Goal: Task Accomplishment & Management: Manage account settings

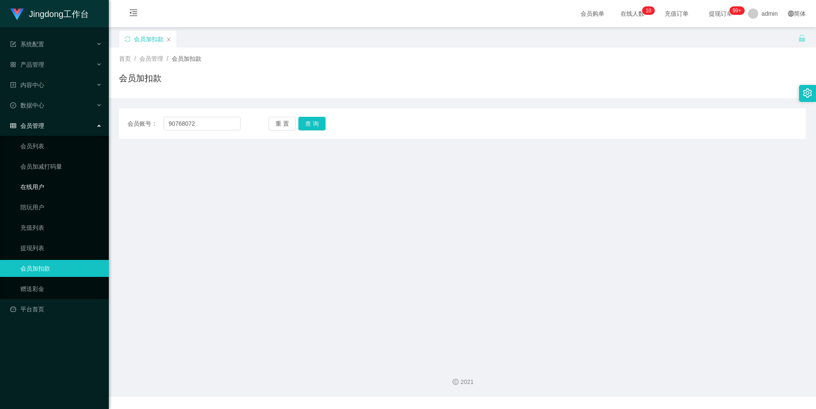
click at [49, 188] on link "在线用户" at bounding box center [61, 186] width 82 height 17
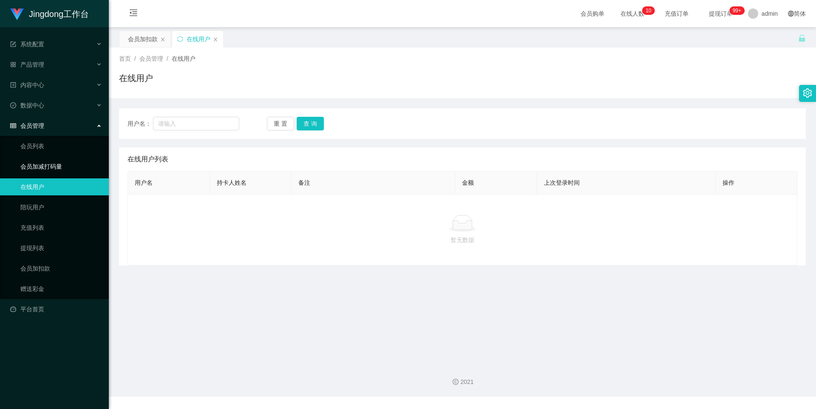
click at [45, 155] on ul "会员列表 会员加减打码量 在线用户 陪玩用户 充值列表 提现列表 会员加扣款 赠送彩金" at bounding box center [54, 217] width 109 height 163
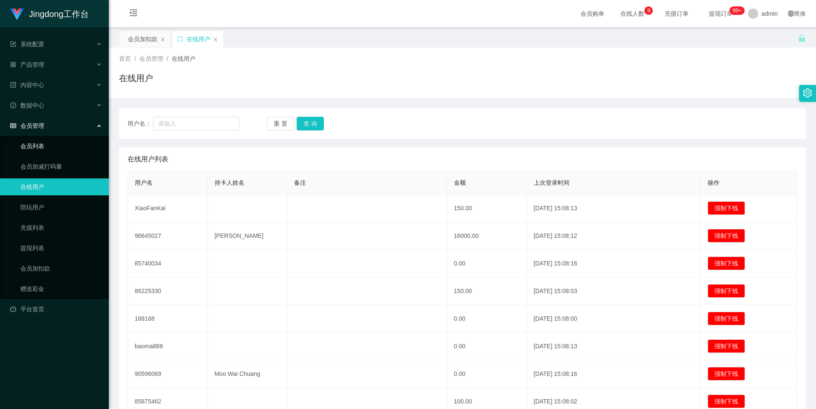
click at [47, 149] on link "会员列表" at bounding box center [61, 146] width 82 height 17
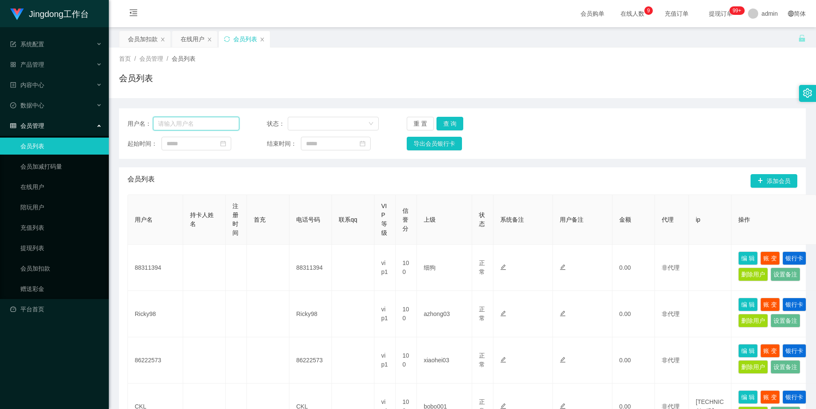
click at [188, 126] on input "text" at bounding box center [196, 124] width 86 height 14
paste input "90768072"
type input "90768072"
click at [444, 127] on button "查 询" at bounding box center [449, 124] width 27 height 14
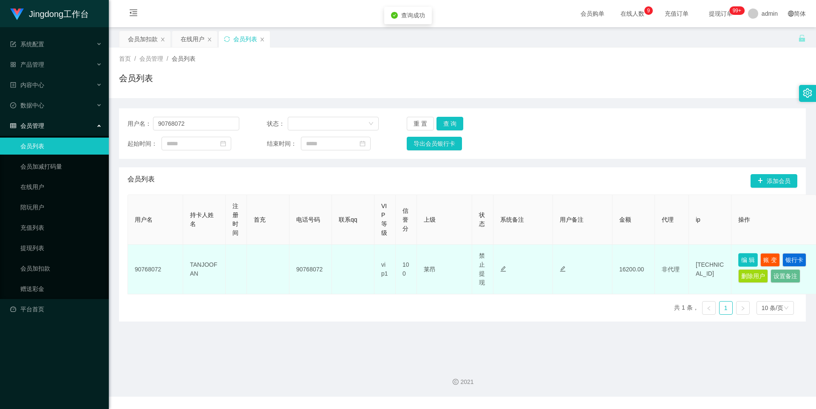
click at [744, 260] on button "编 辑" at bounding box center [748, 260] width 20 height 14
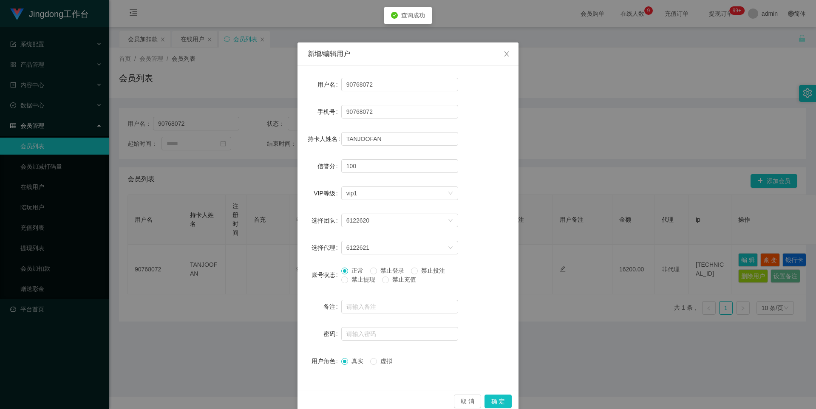
click at [374, 281] on span "禁止提现" at bounding box center [363, 279] width 31 height 7
drag, startPoint x: 497, startPoint y: 401, endPoint x: 476, endPoint y: 325, distance: 78.8
click at [498, 401] on button "确 定" at bounding box center [497, 402] width 27 height 14
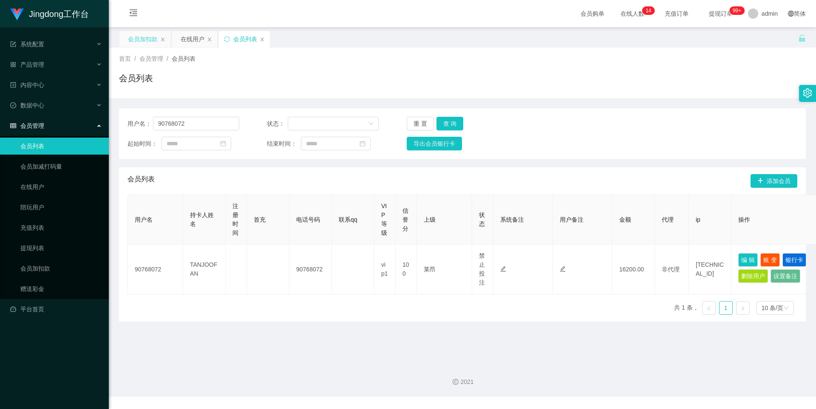
click at [153, 41] on div "会员加扣款" at bounding box center [143, 39] width 30 height 16
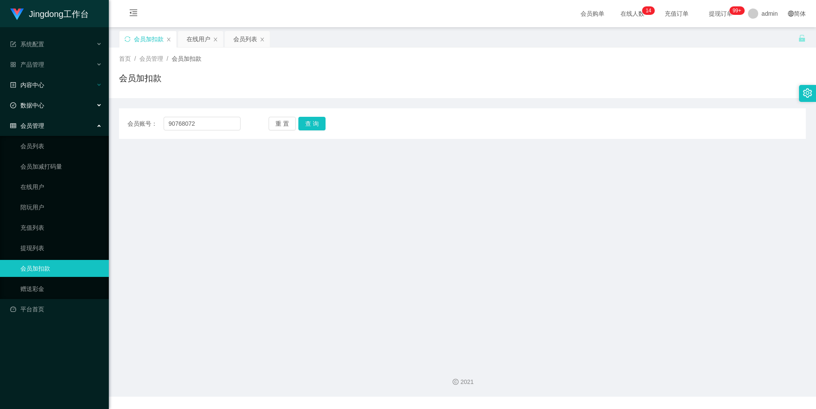
click at [56, 86] on div "内容中心" at bounding box center [54, 84] width 109 height 17
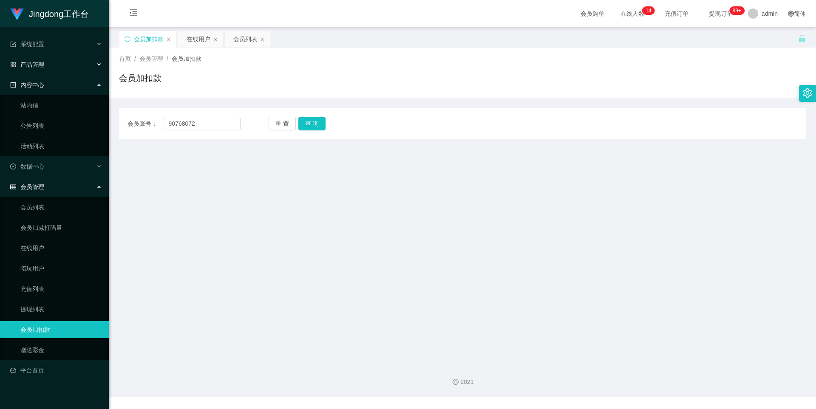
click at [67, 66] on div "产品管理" at bounding box center [54, 64] width 109 height 17
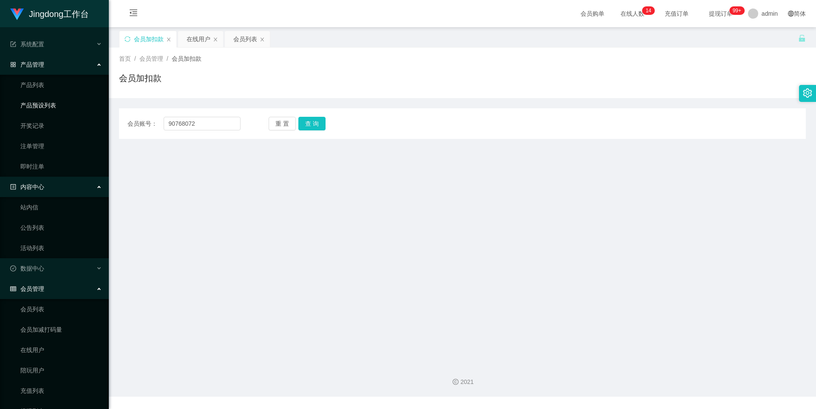
click at [57, 99] on link "产品预设列表" at bounding box center [61, 105] width 82 height 17
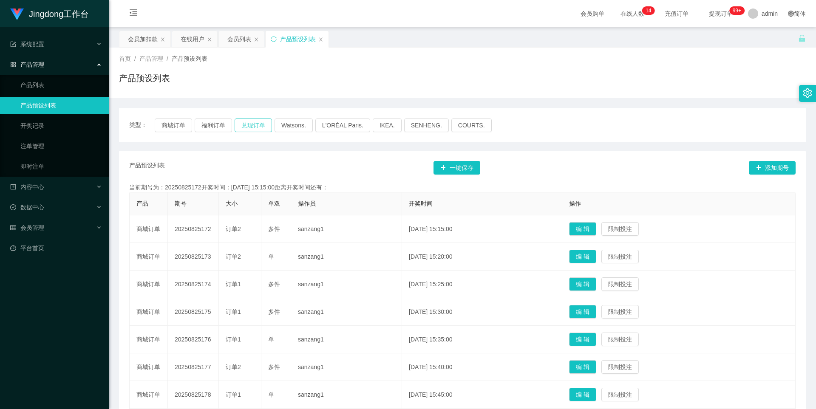
click at [248, 128] on button "兑现订单" at bounding box center [253, 126] width 37 height 14
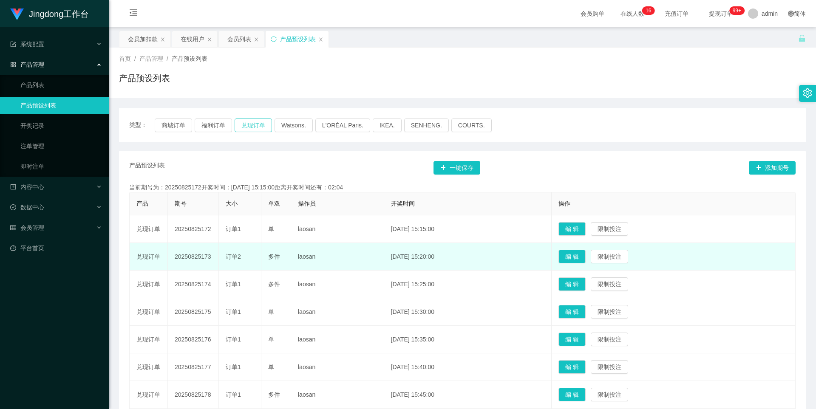
type button "k3ymx"
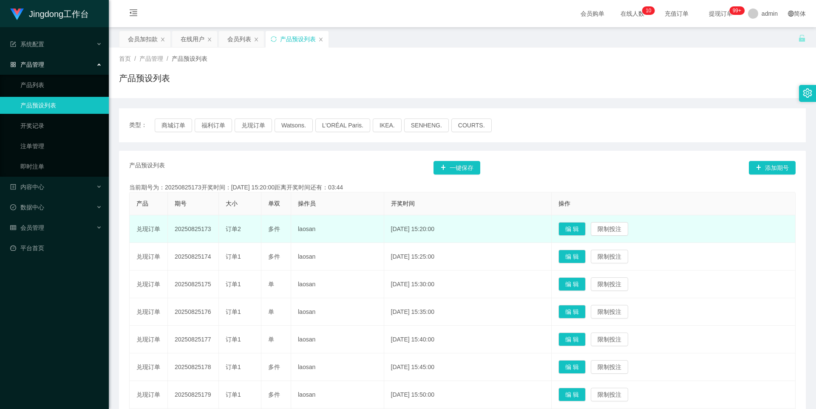
click at [191, 232] on td "20250825173" at bounding box center [193, 229] width 51 height 28
copy td "20250825173"
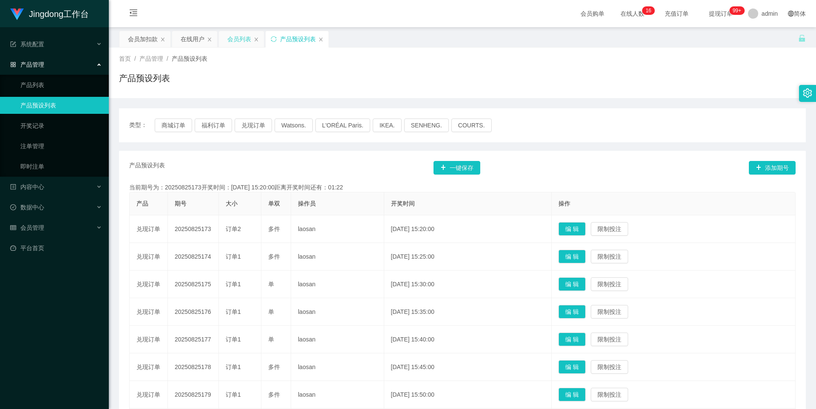
click at [240, 43] on div "会员列表" at bounding box center [239, 39] width 24 height 16
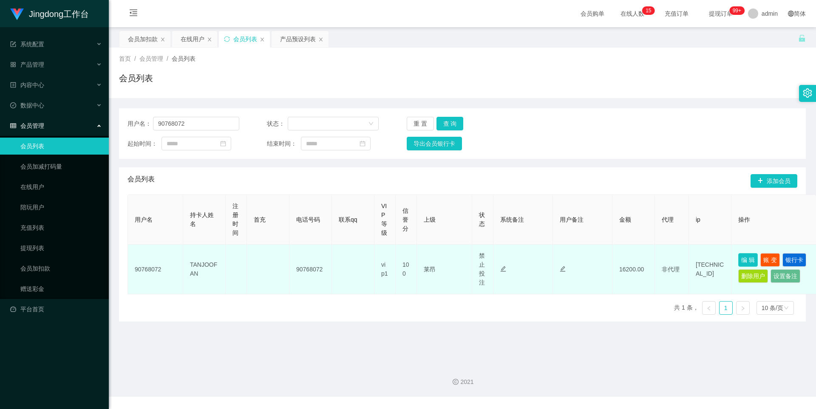
click at [745, 260] on button "编 辑" at bounding box center [748, 260] width 20 height 14
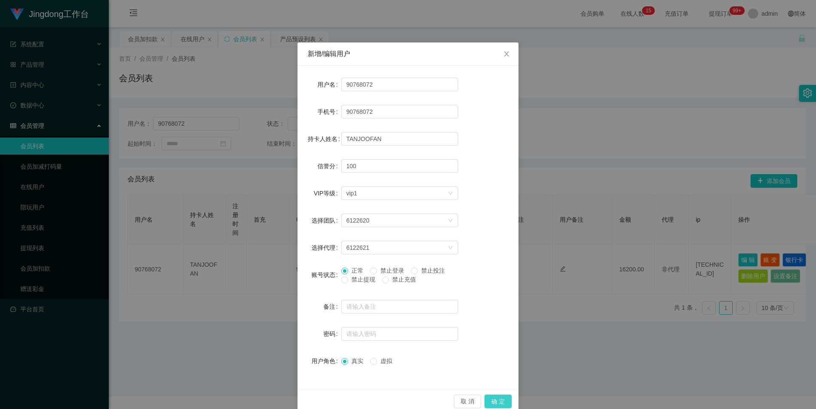
click at [494, 403] on button "确 定" at bounding box center [497, 402] width 27 height 14
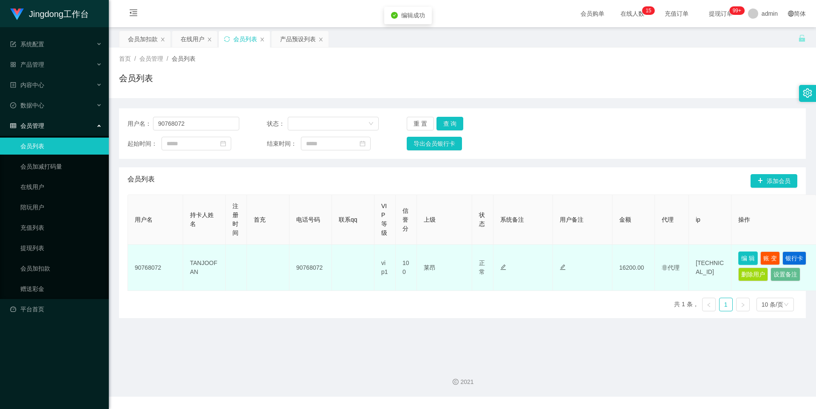
click at [742, 260] on button "编 辑" at bounding box center [748, 259] width 20 height 14
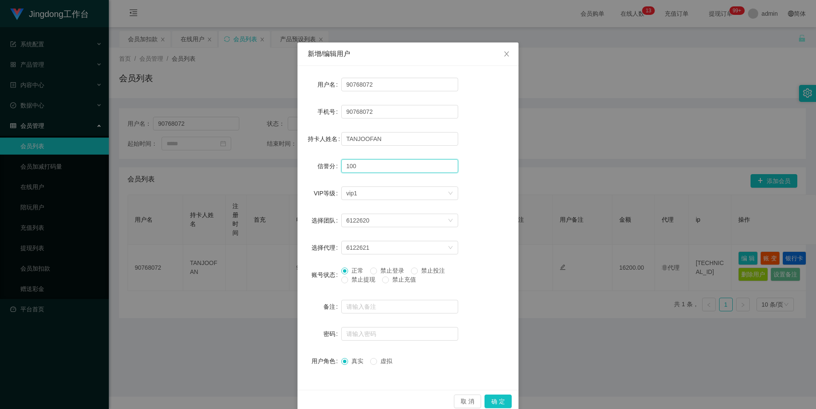
click at [357, 164] on input "100" at bounding box center [399, 166] width 117 height 14
type input "78"
click at [505, 57] on icon "图标: close" at bounding box center [506, 53] width 5 height 5
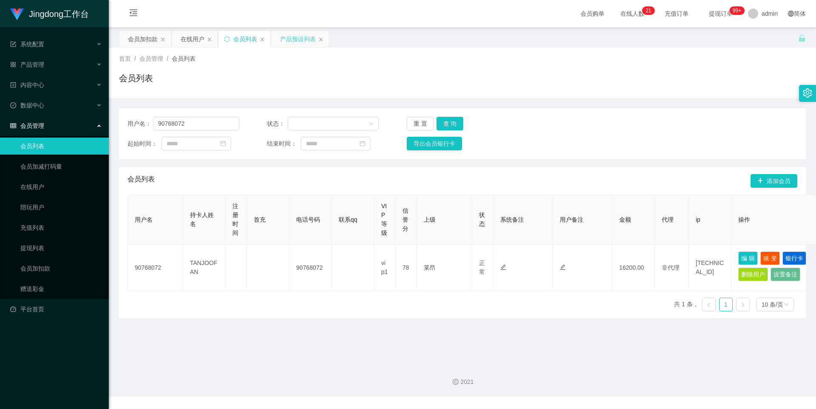
click at [301, 44] on div "产品预设列表" at bounding box center [298, 39] width 36 height 16
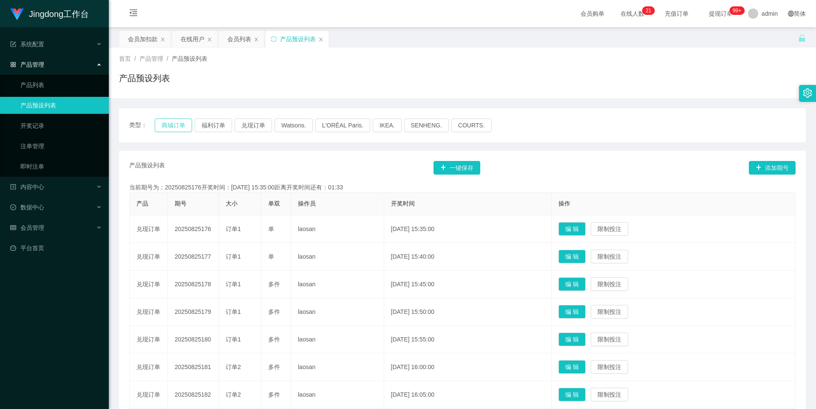
click at [175, 127] on button "商城订单" at bounding box center [173, 126] width 37 height 14
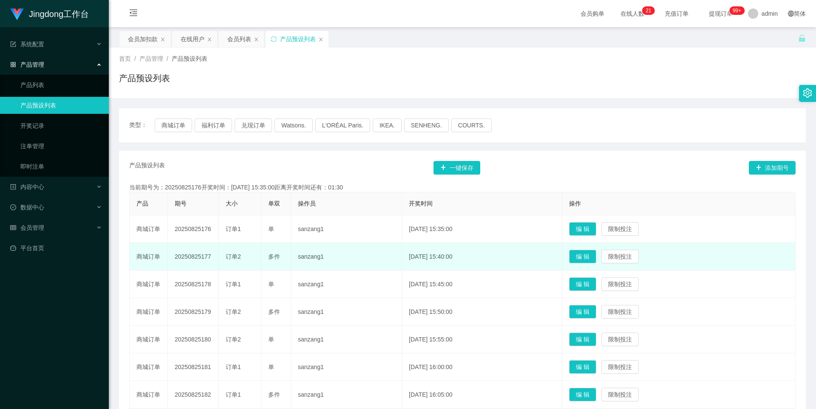
click at [196, 253] on td "20250825177" at bounding box center [193, 257] width 51 height 28
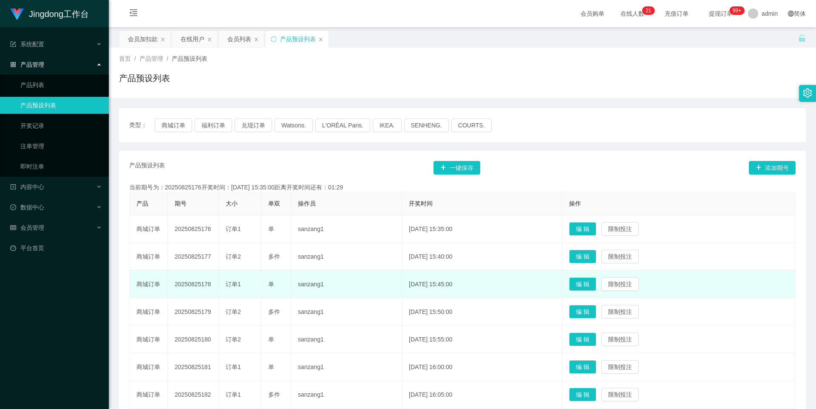
click at [307, 274] on td "sanzang1" at bounding box center [346, 285] width 111 height 28
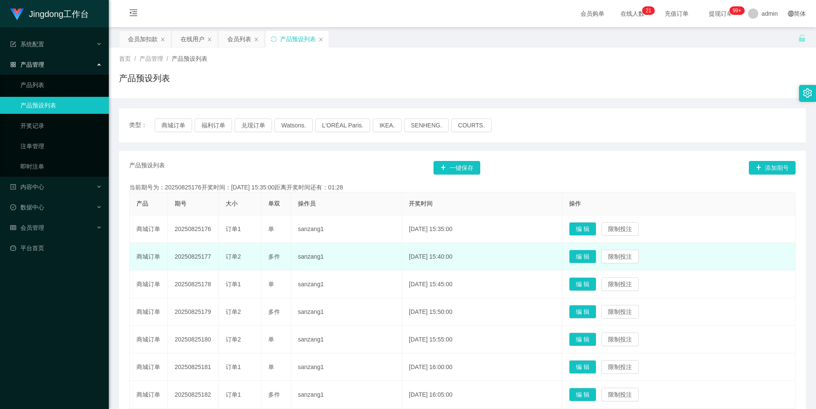
click at [196, 256] on td "20250825177" at bounding box center [193, 257] width 51 height 28
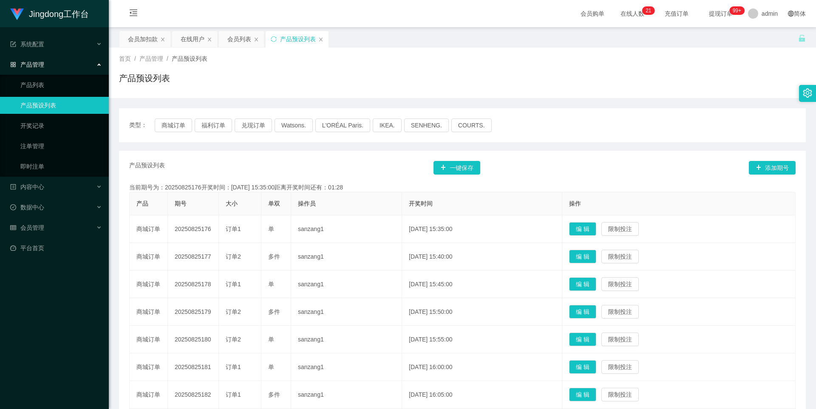
copy td "20250825177"
click at [189, 41] on div "在线用户" at bounding box center [193, 39] width 24 height 16
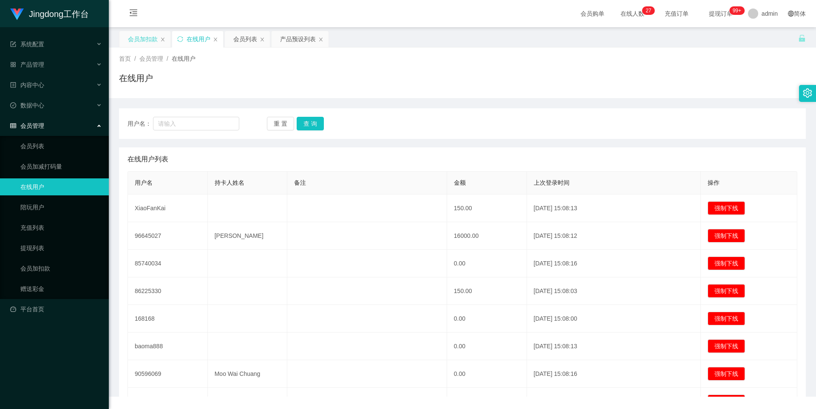
click at [148, 39] on div "会员加扣款" at bounding box center [143, 39] width 30 height 16
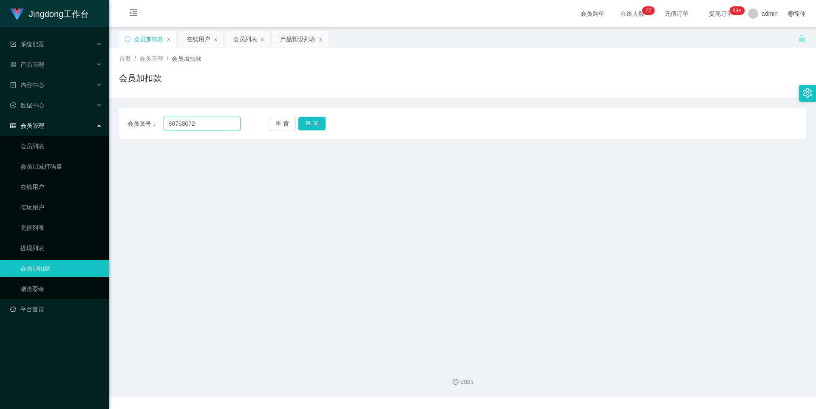
drag, startPoint x: 216, startPoint y: 123, endPoint x: 237, endPoint y: 127, distance: 21.2
click at [216, 123] on input "90768072" at bounding box center [202, 124] width 77 height 14
click at [321, 125] on button "查 询" at bounding box center [311, 124] width 27 height 14
click at [220, 123] on input "90768072" at bounding box center [202, 124] width 77 height 14
paste input "liwei520"
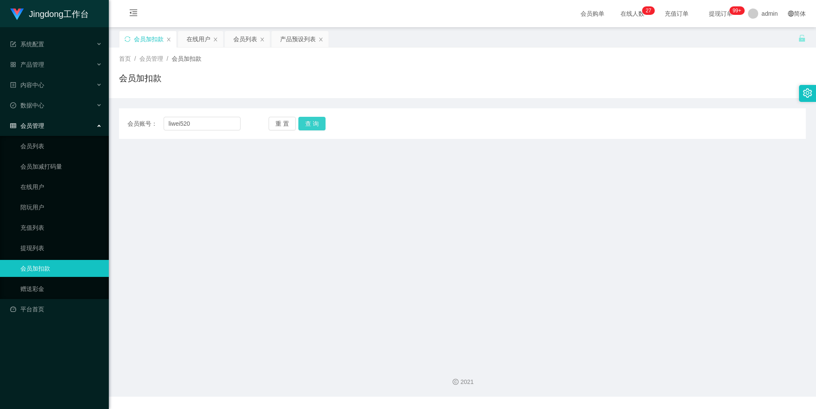
click at [308, 127] on button "查 询" at bounding box center [311, 124] width 27 height 14
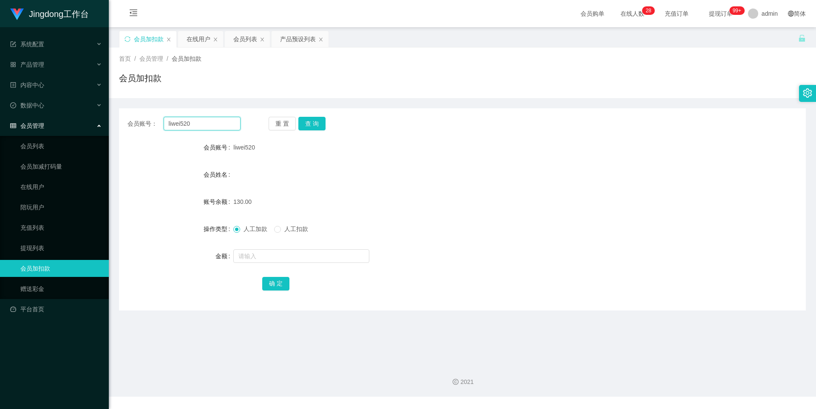
click at [220, 121] on input "liwei520" at bounding box center [202, 124] width 77 height 14
paste input "JS606"
click at [306, 124] on button "查 询" at bounding box center [311, 124] width 27 height 14
click at [199, 116] on div "会员账号： JS606 重 置 查 询 会员账号 JS606 会员姓名 账号余额 130.00 操作类型 人工加款 人工扣款 金额 确 定" at bounding box center [462, 209] width 687 height 202
click at [221, 121] on input "JS606" at bounding box center [202, 124] width 77 height 14
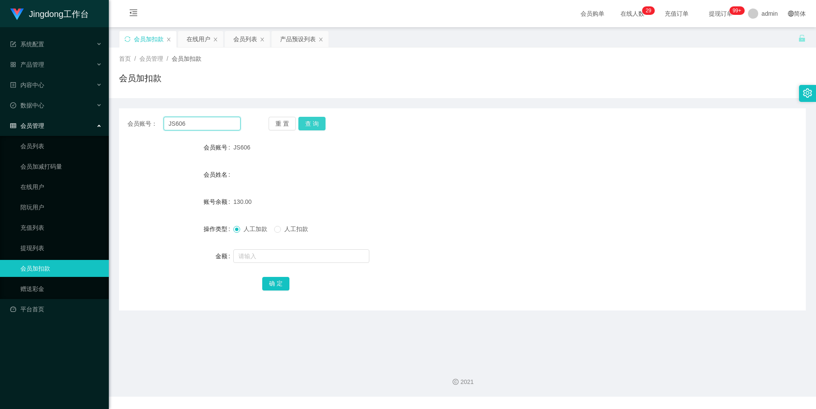
paste input "asd521520"
type input "asd521520"
click at [305, 123] on button "查 询" at bounding box center [311, 124] width 27 height 14
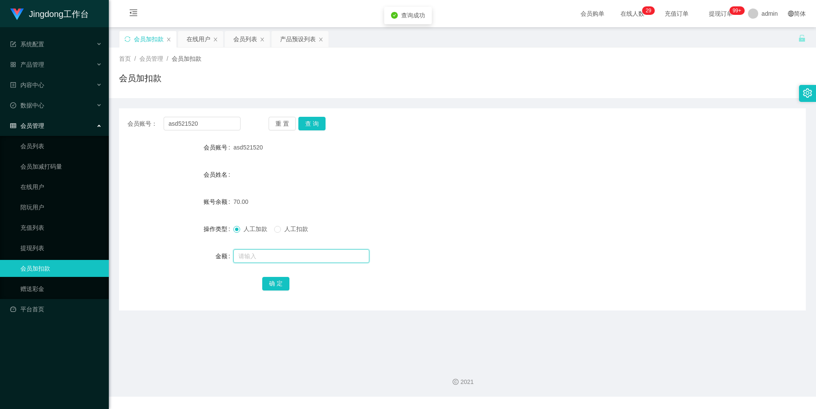
click at [269, 260] on input "text" at bounding box center [301, 256] width 136 height 14
type input "60"
click at [262, 283] on button "确 定" at bounding box center [275, 284] width 27 height 14
click at [212, 119] on input "asd521520" at bounding box center [202, 124] width 77 height 14
paste input "Alex4ander"
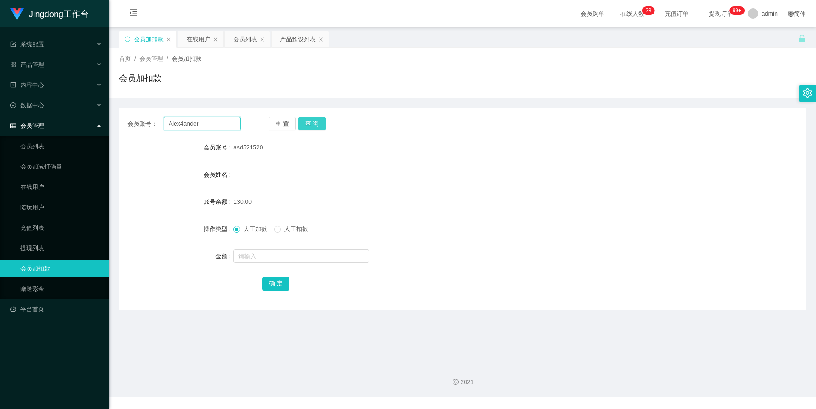
type input "Alex4ander"
click at [309, 126] on button "查 询" at bounding box center [311, 124] width 27 height 14
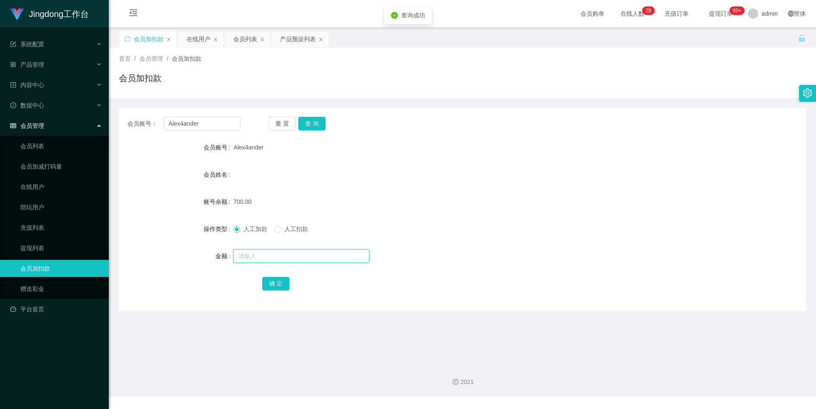
click at [259, 253] on input "text" at bounding box center [301, 256] width 136 height 14
type input "1600"
click at [269, 288] on button "确 定" at bounding box center [275, 284] width 27 height 14
click at [422, 204] on div "2300.00" at bounding box center [433, 201] width 401 height 17
click at [232, 137] on div "会员账号： Alex4ander 重 置 查 询 会员账号 Alex4ander 会员姓名 账号余额 2300.00 操作类型 人工加款 人工扣款 金额 确 定" at bounding box center [462, 209] width 687 height 202
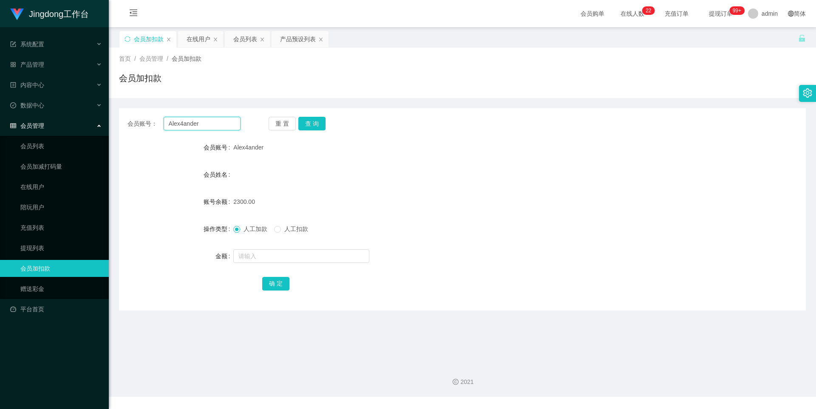
click at [218, 120] on input "Alex4ander" at bounding box center [202, 124] width 77 height 14
paste input "Yaoanxian"
type input "Yaoanxian"
click at [305, 123] on button "查 询" at bounding box center [311, 124] width 27 height 14
click at [285, 231] on span "人工扣款" at bounding box center [296, 229] width 31 height 7
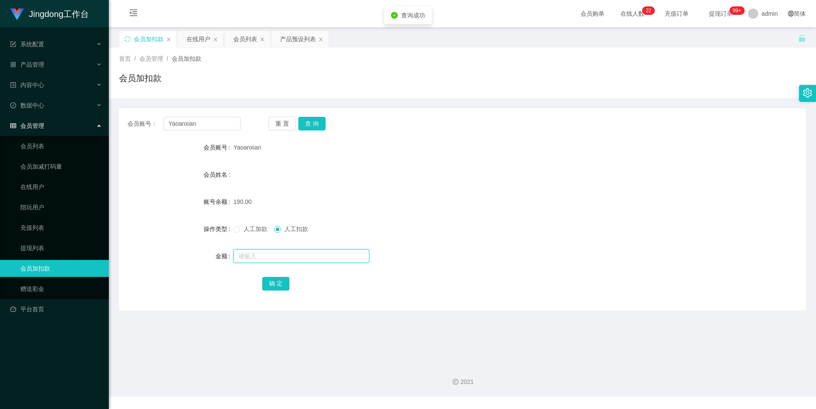
click at [278, 255] on input "text" at bounding box center [301, 256] width 136 height 14
type input "+"
type input "60"
click at [263, 281] on button "确 定" at bounding box center [275, 284] width 27 height 14
click at [310, 40] on div "产品预设列表" at bounding box center [298, 39] width 36 height 16
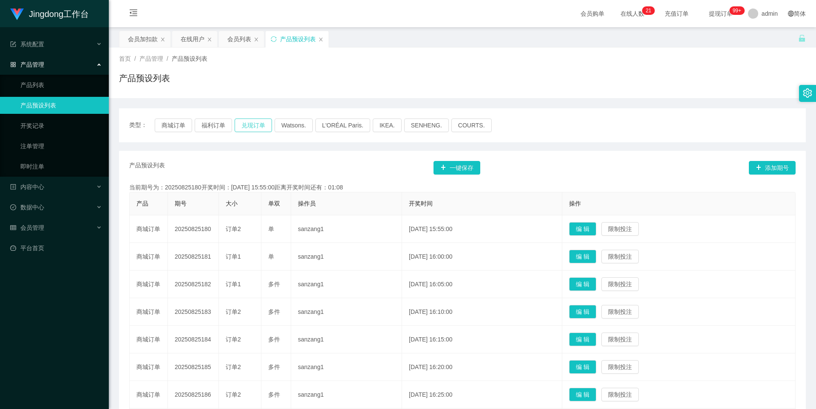
click at [249, 125] on button "兑现订单" at bounding box center [253, 126] width 37 height 14
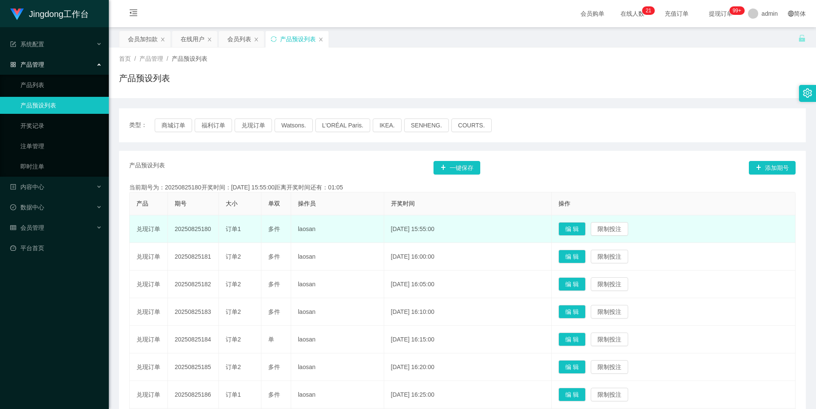
click at [198, 231] on td "20250825180" at bounding box center [193, 229] width 51 height 28
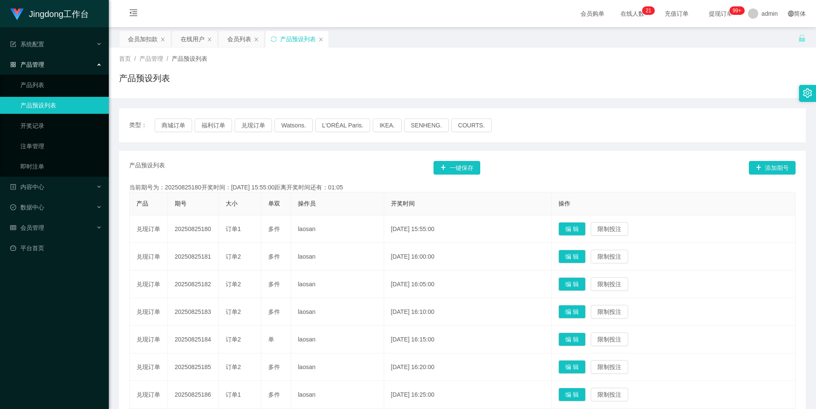
copy td "20250825180"
click at [146, 40] on div "会员加扣款" at bounding box center [143, 39] width 30 height 16
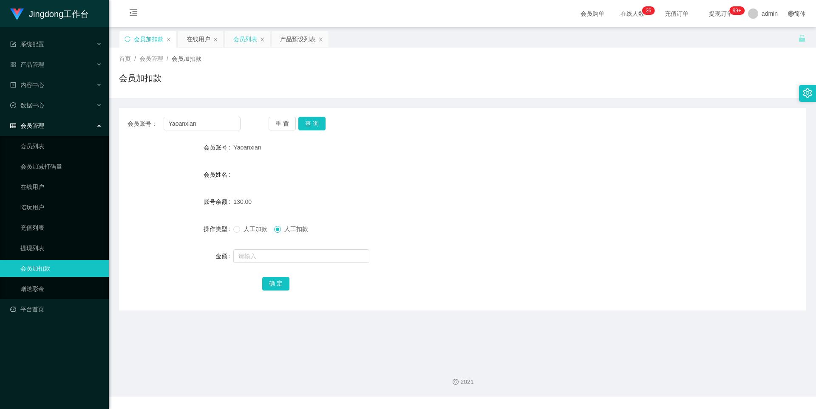
click at [237, 44] on div "会员列表" at bounding box center [245, 39] width 24 height 16
click at [238, 39] on div "会员列表" at bounding box center [245, 39] width 24 height 16
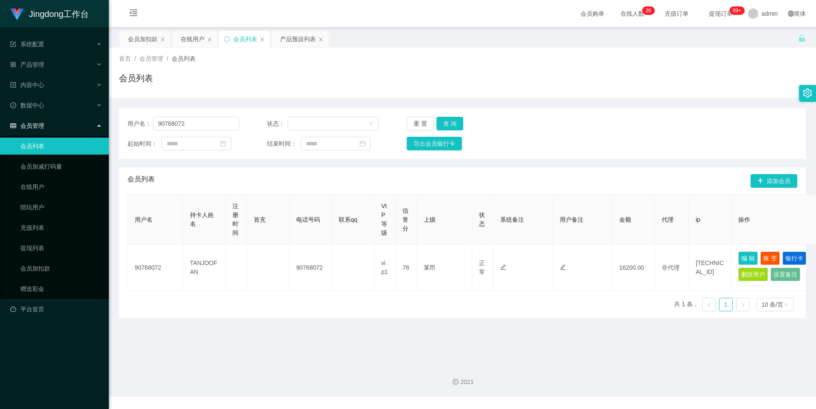
click at [82, 124] on div "会员管理" at bounding box center [54, 125] width 109 height 17
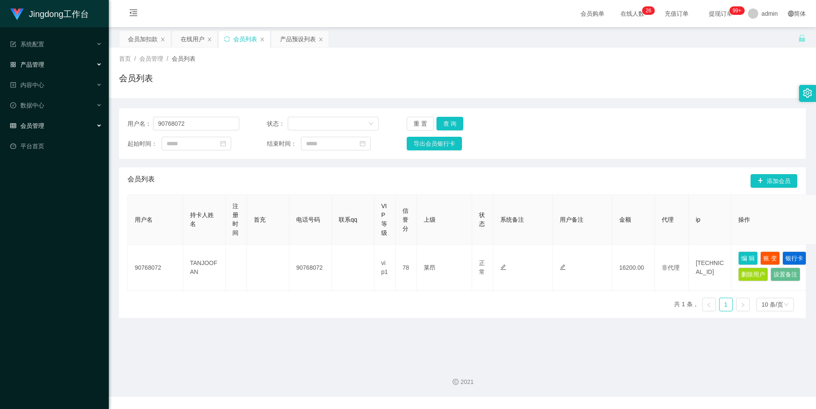
click at [65, 69] on div "产品管理" at bounding box center [54, 64] width 109 height 17
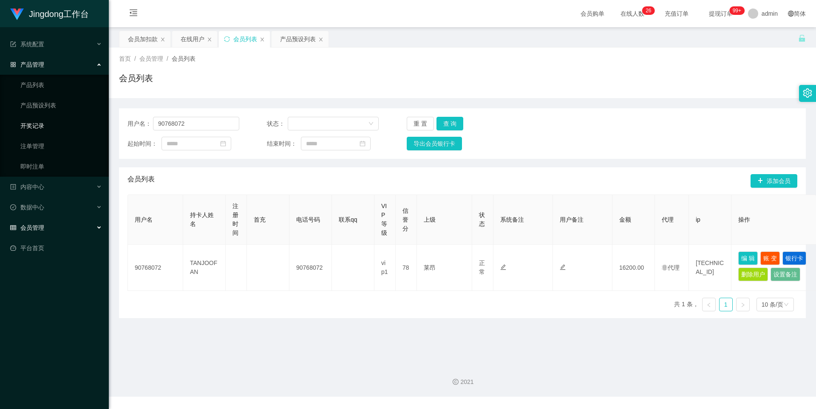
click at [42, 126] on link "开奖记录" at bounding box center [61, 125] width 82 height 17
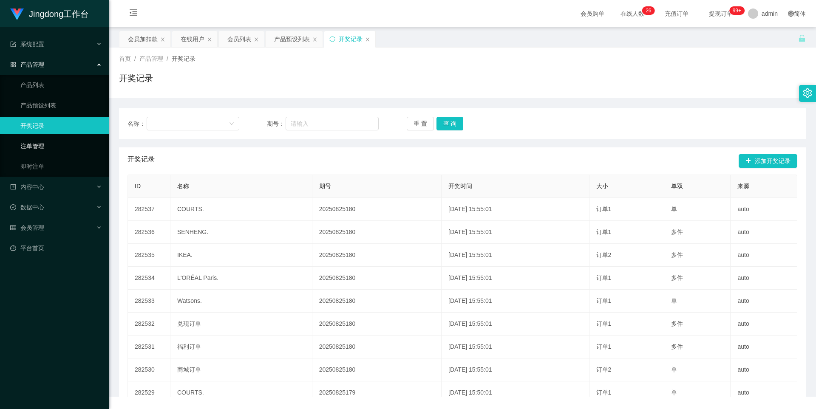
click at [43, 142] on link "注单管理" at bounding box center [61, 146] width 82 height 17
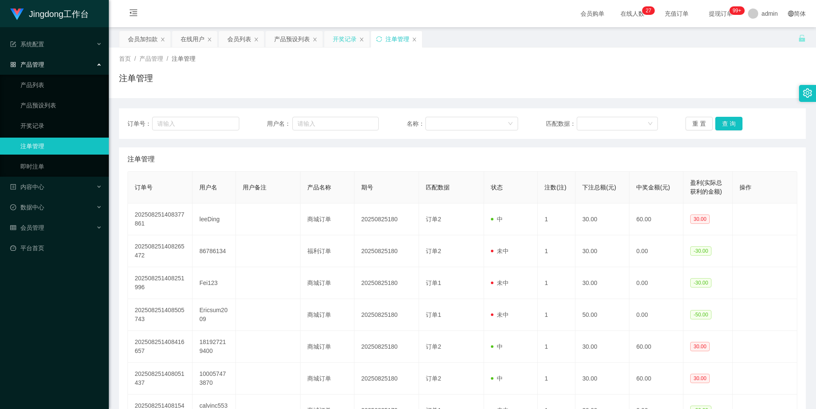
click at [364, 42] on div "开奖记录" at bounding box center [346, 39] width 45 height 16
click at [362, 40] on icon "图标: close" at bounding box center [361, 39] width 5 height 5
click at [188, 122] on input "text" at bounding box center [195, 124] width 87 height 14
click at [348, 123] on input "text" at bounding box center [335, 124] width 86 height 14
paste input "Alex4ander"
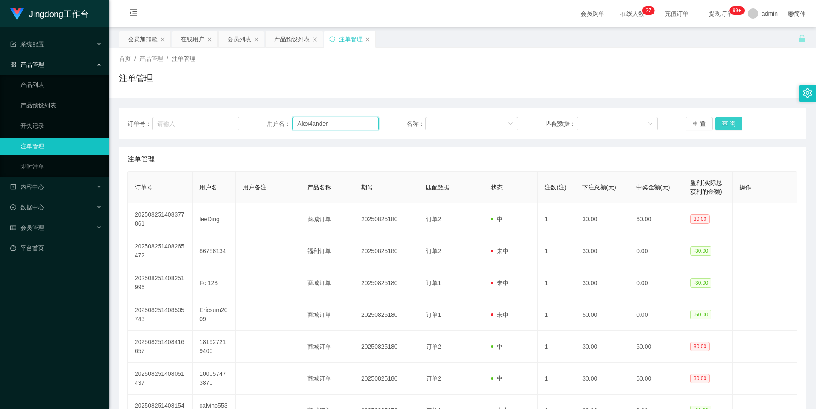
type input "Alex4ander"
click at [719, 123] on button "查 询" at bounding box center [728, 124] width 27 height 14
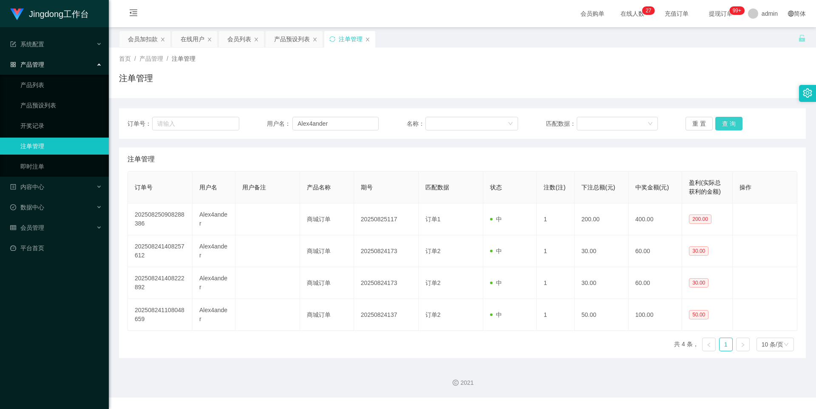
click at [721, 124] on button "查 询" at bounding box center [728, 124] width 27 height 14
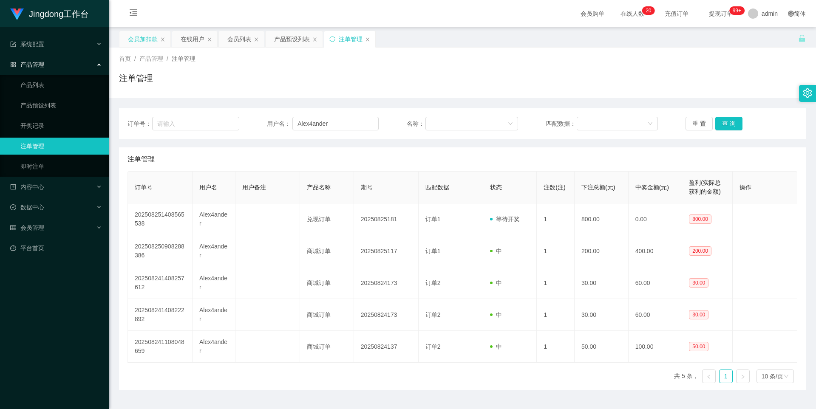
click at [152, 45] on div "会员加扣款" at bounding box center [143, 39] width 30 height 16
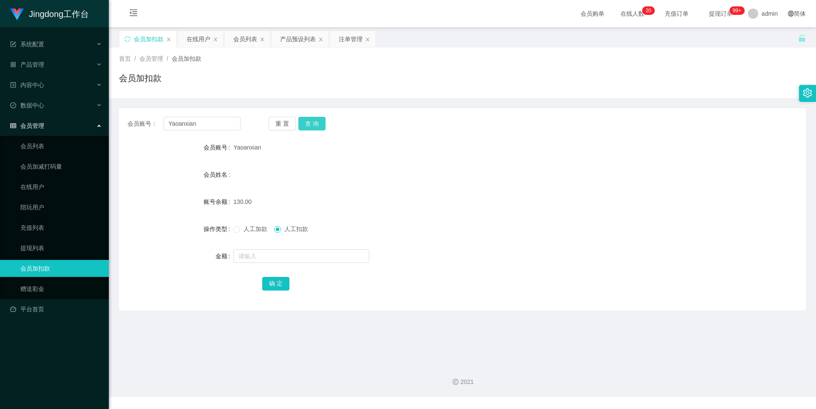
click at [309, 124] on button "查 询" at bounding box center [311, 124] width 27 height 14
click at [273, 254] on input "text" at bounding box center [301, 256] width 136 height 14
type input "130"
click at [267, 281] on button "确 定" at bounding box center [275, 284] width 27 height 14
click at [201, 126] on input "Yaoanxian" at bounding box center [202, 124] width 77 height 14
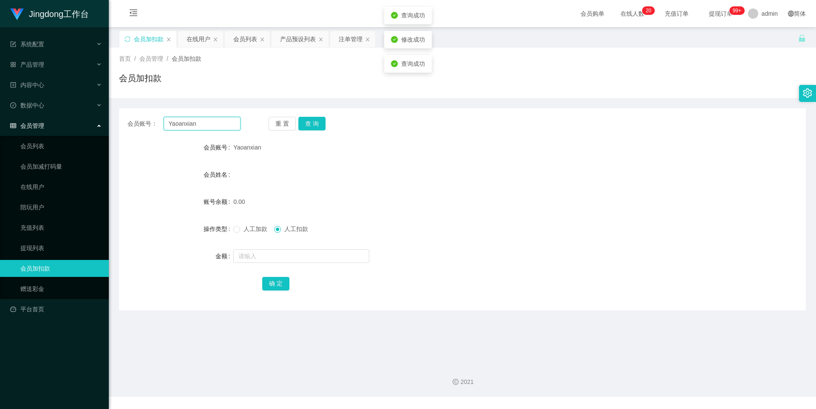
drag, startPoint x: 201, startPoint y: 127, endPoint x: 226, endPoint y: 132, distance: 26.0
click at [201, 127] on input "Yaoanxian" at bounding box center [202, 124] width 77 height 14
paste input "asd521520"
type input "asd521520"
click at [306, 129] on button "查 询" at bounding box center [311, 124] width 27 height 14
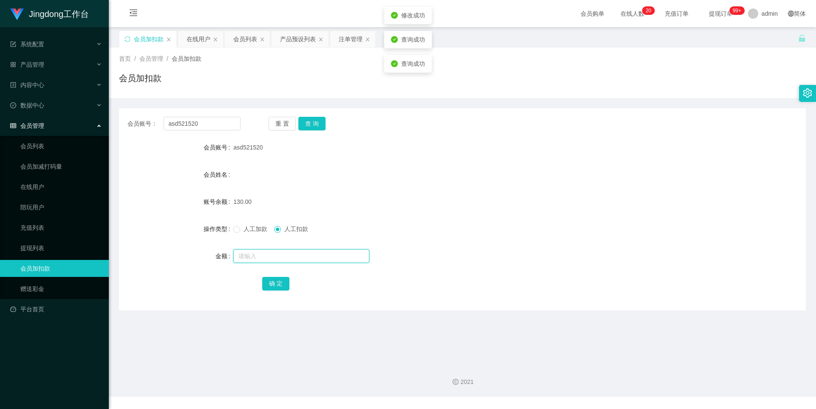
click at [276, 258] on input "text" at bounding box center [301, 256] width 136 height 14
type input "130"
drag, startPoint x: 274, startPoint y: 278, endPoint x: 283, endPoint y: 273, distance: 10.5
click at [274, 278] on button "确 定" at bounding box center [275, 284] width 27 height 14
click at [218, 133] on div "会员账号： asd521520 重 置 查 询 会员账号 asd521520 会员姓名 账号余额 0.00 操作类型 人工加款 人工扣款 金额 确 定" at bounding box center [462, 209] width 687 height 202
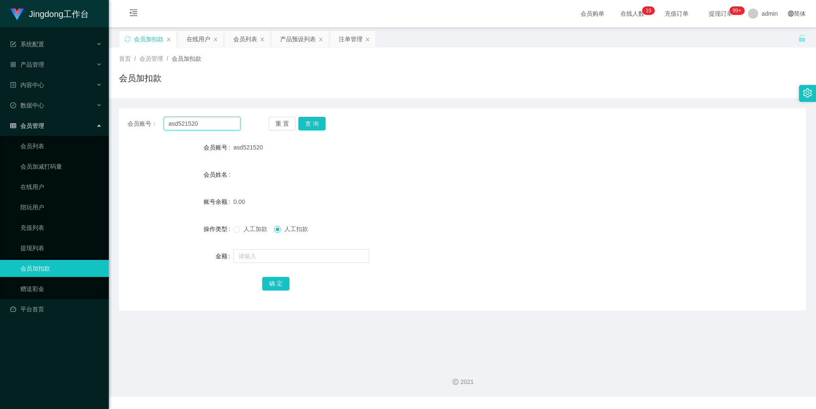
drag, startPoint x: 221, startPoint y: 127, endPoint x: 227, endPoint y: 126, distance: 6.0
click at [221, 127] on input "asd521520" at bounding box center [202, 124] width 77 height 14
paste input "liwei"
type input "liwei520"
click at [322, 122] on button "查 询" at bounding box center [311, 124] width 27 height 14
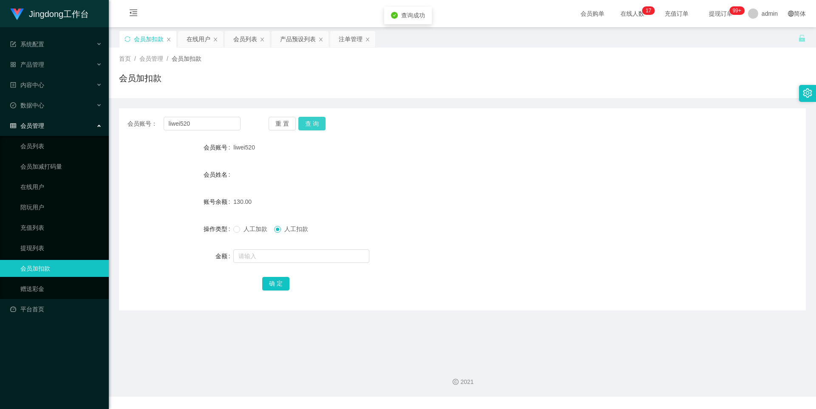
click at [312, 123] on button "查 询" at bounding box center [311, 124] width 27 height 14
click at [271, 253] on input "text" at bounding box center [301, 256] width 136 height 14
type input "130"
click at [269, 287] on button "确 定" at bounding box center [275, 284] width 27 height 14
click at [193, 120] on input "liwei520" at bounding box center [202, 124] width 77 height 14
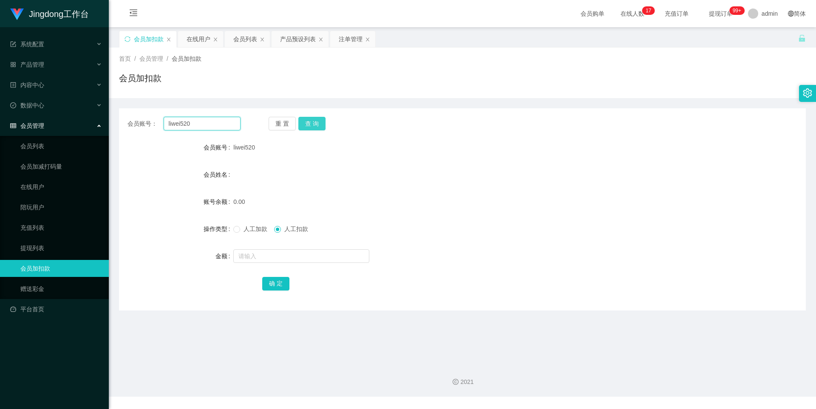
paste input "JS606"
type input "JS606"
click at [309, 124] on button "查 询" at bounding box center [311, 124] width 27 height 14
click at [265, 266] on form "会员账号 JS606 会员姓名 账号余额 130.00 操作类型 人工加款 人工扣款 金额 确 定" at bounding box center [462, 215] width 687 height 153
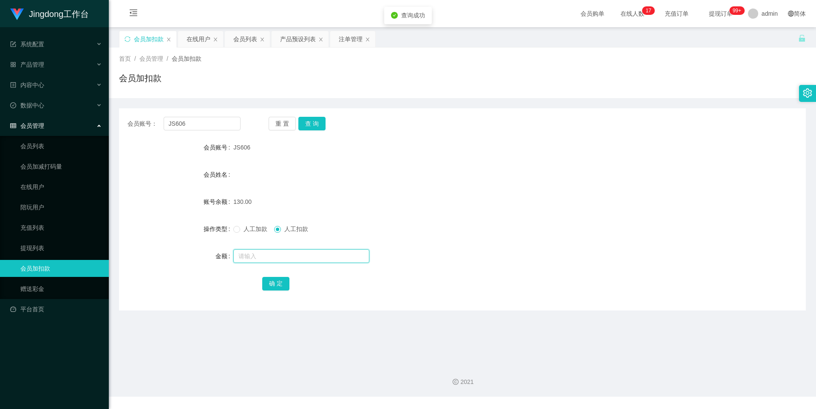
click at [269, 256] on input "text" at bounding box center [301, 256] width 136 height 14
type input "130"
click at [273, 286] on button "确 定" at bounding box center [275, 284] width 27 height 14
click at [463, 199] on div "130.00" at bounding box center [433, 201] width 401 height 17
click at [294, 37] on div "产品预设列表" at bounding box center [298, 39] width 36 height 16
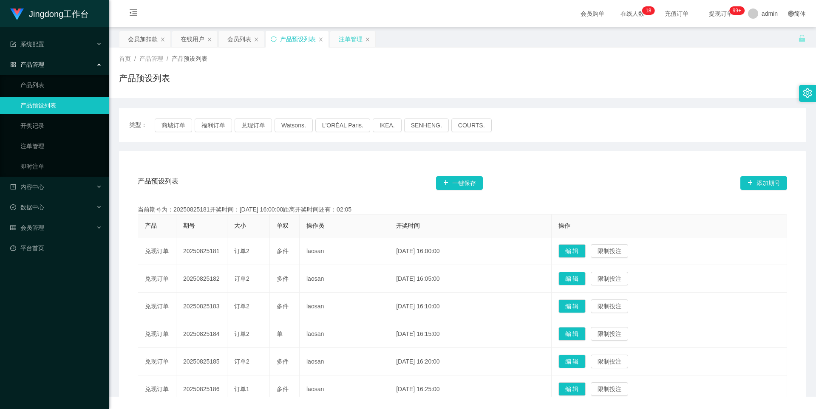
click at [349, 42] on div "注单管理" at bounding box center [351, 39] width 24 height 16
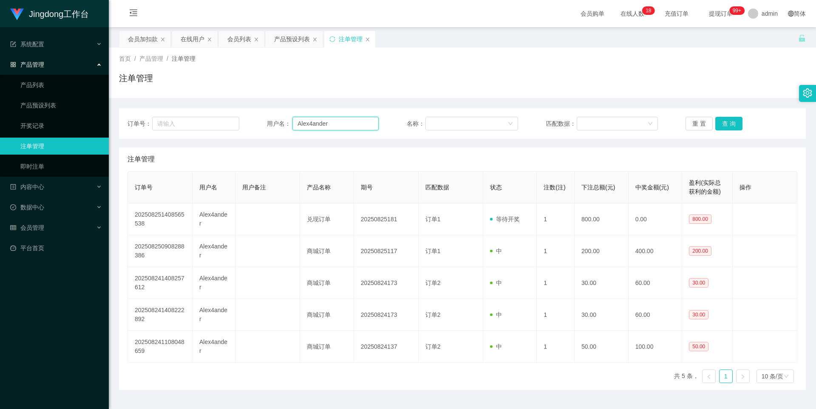
click at [347, 126] on input "Alex4ander" at bounding box center [335, 124] width 86 height 14
click at [345, 122] on input "Alex4ander" at bounding box center [335, 124] width 86 height 14
click at [723, 124] on button "查 询" at bounding box center [728, 124] width 27 height 14
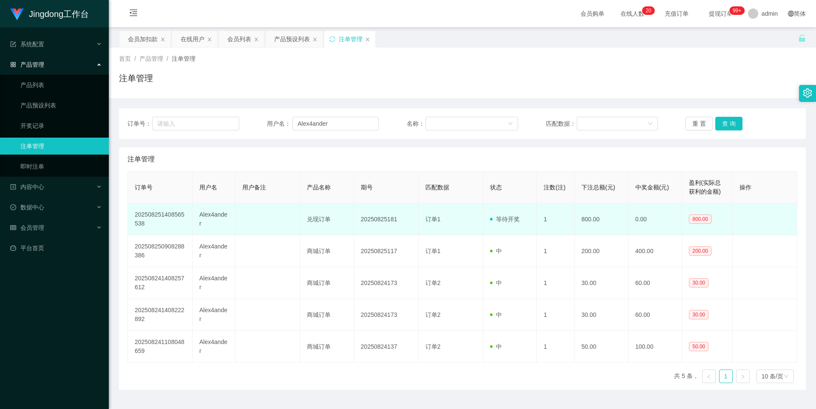
click at [381, 219] on td "20250825181" at bounding box center [386, 220] width 65 height 32
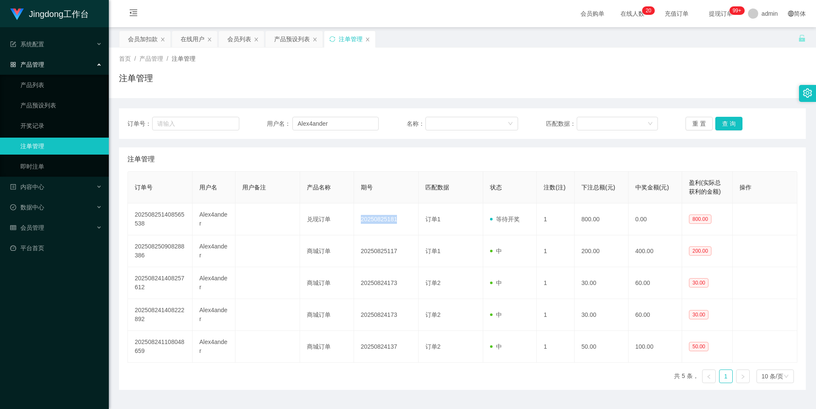
copy td "20250825181"
click at [730, 124] on button "查 询" at bounding box center [728, 124] width 27 height 14
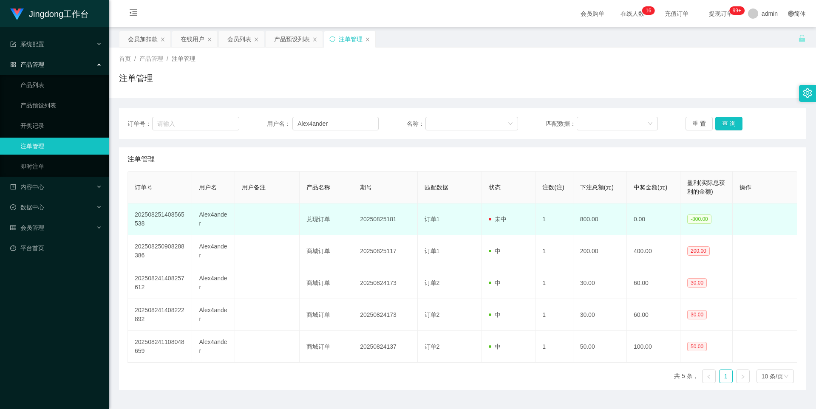
click at [418, 218] on td "订单1" at bounding box center [450, 220] width 64 height 32
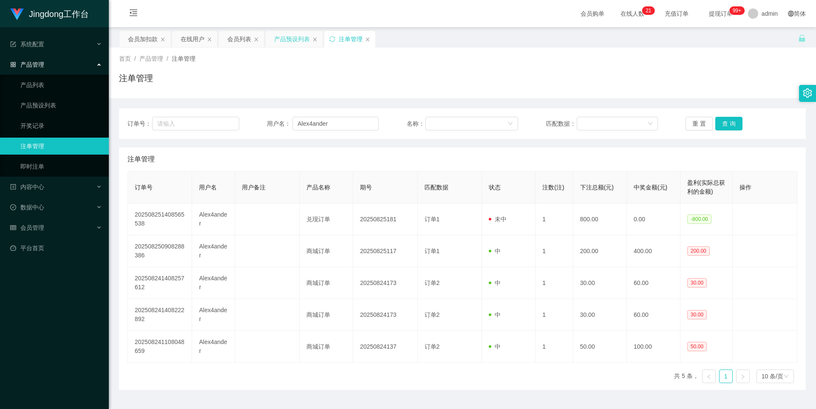
click at [293, 42] on div "产品预设列表" at bounding box center [292, 39] width 36 height 16
